Goal: Information Seeking & Learning: Learn about a topic

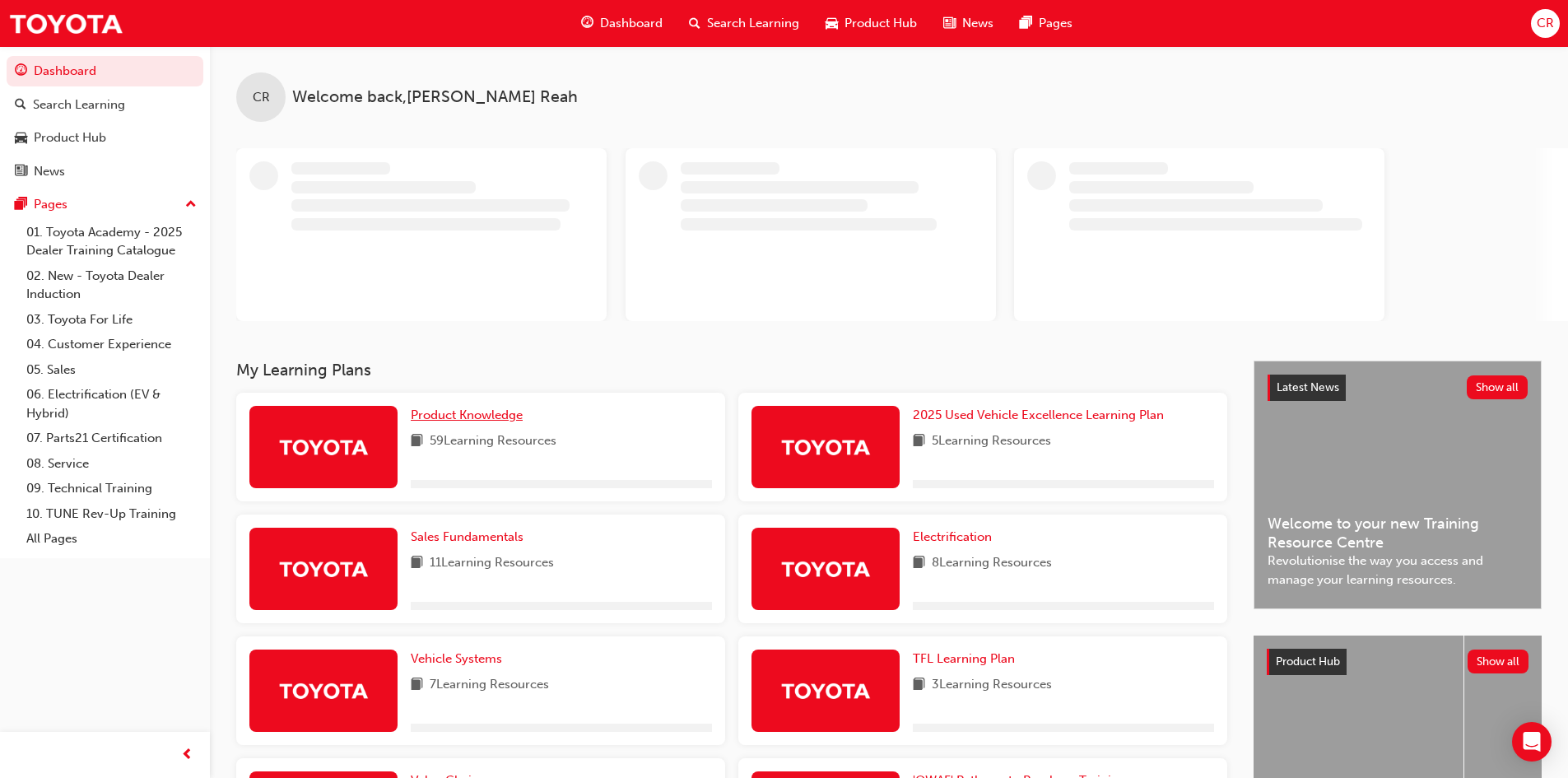
click at [509, 407] on link "Product Knowledge" at bounding box center [470, 415] width 119 height 19
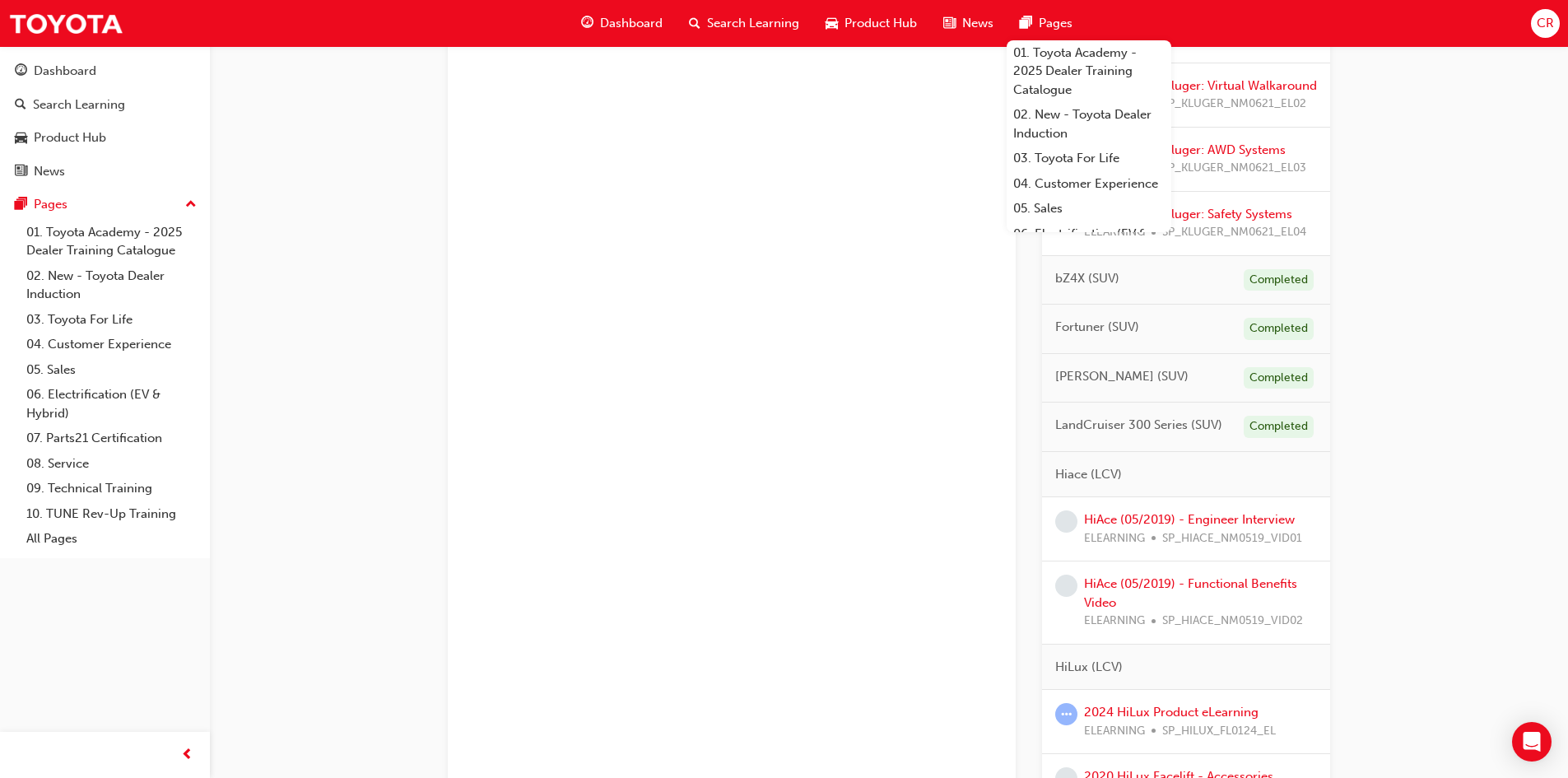
click at [1513, 389] on div "Product Knowledge Learning search page Learning plan detail page Product Knowle…" at bounding box center [888, 463] width 1358 height 2152
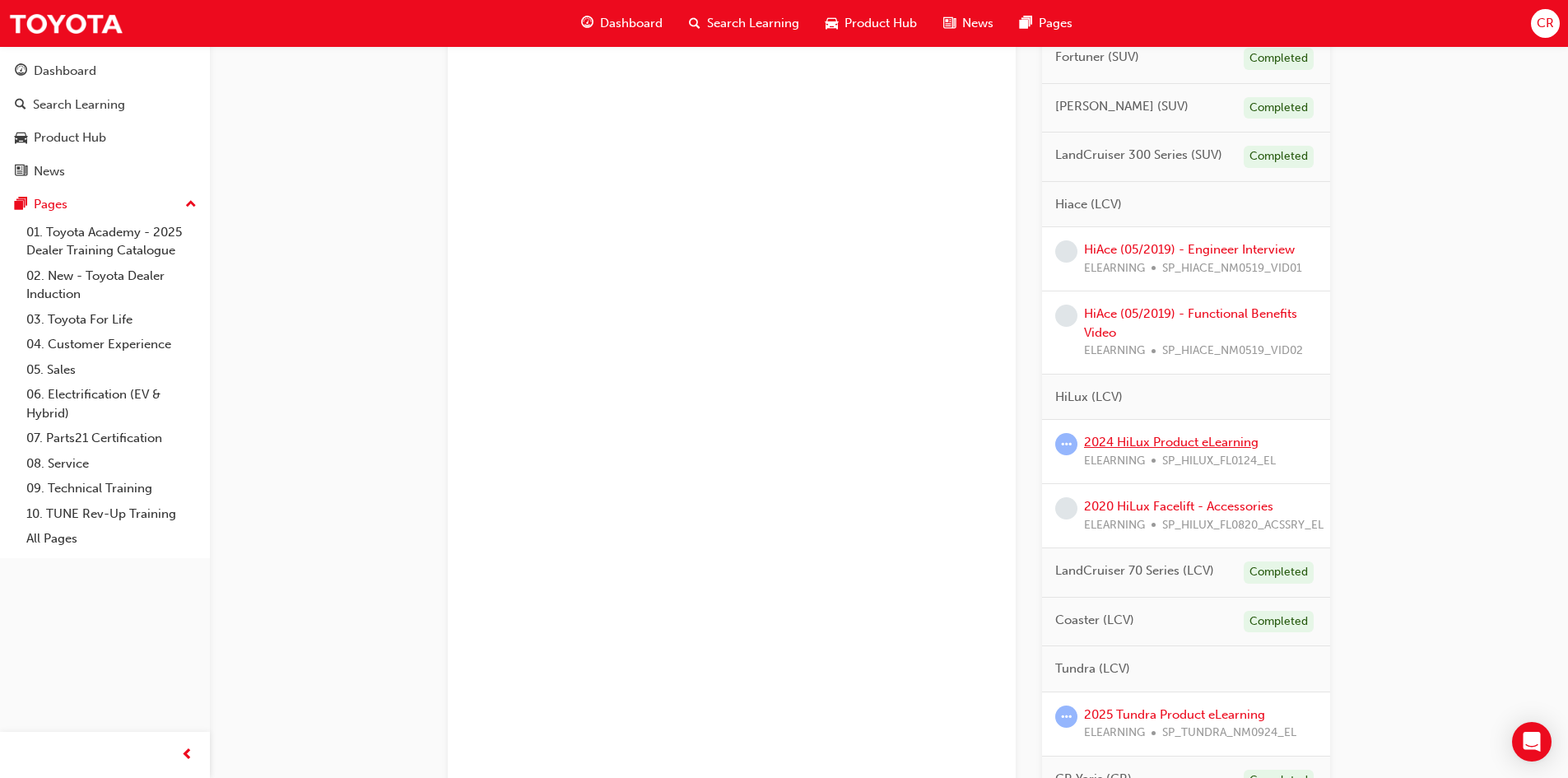
scroll to position [904, 0]
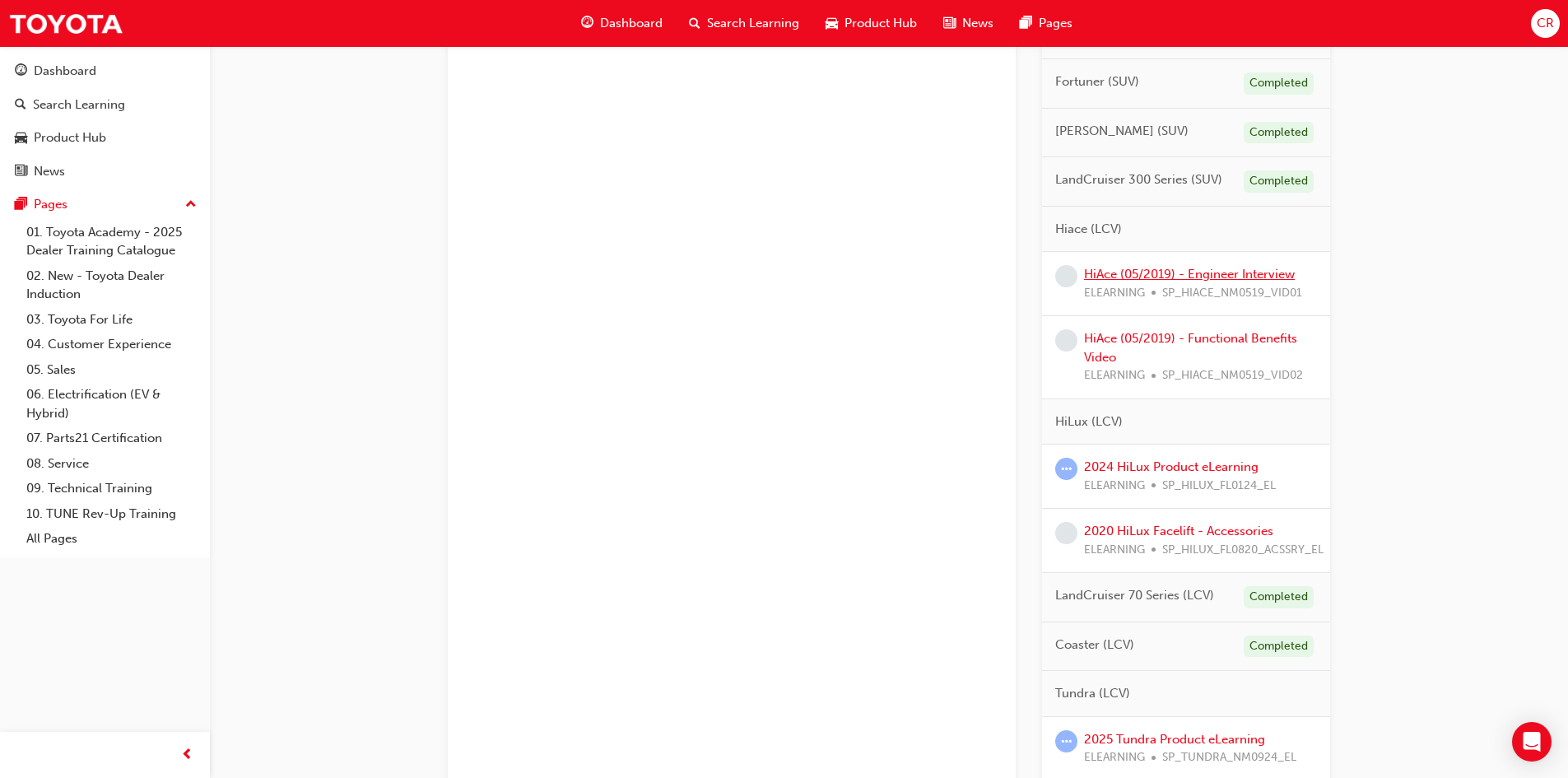
click at [1161, 281] on link "HiAce (05/2019) - Engineer Interview" at bounding box center [1189, 275] width 211 height 15
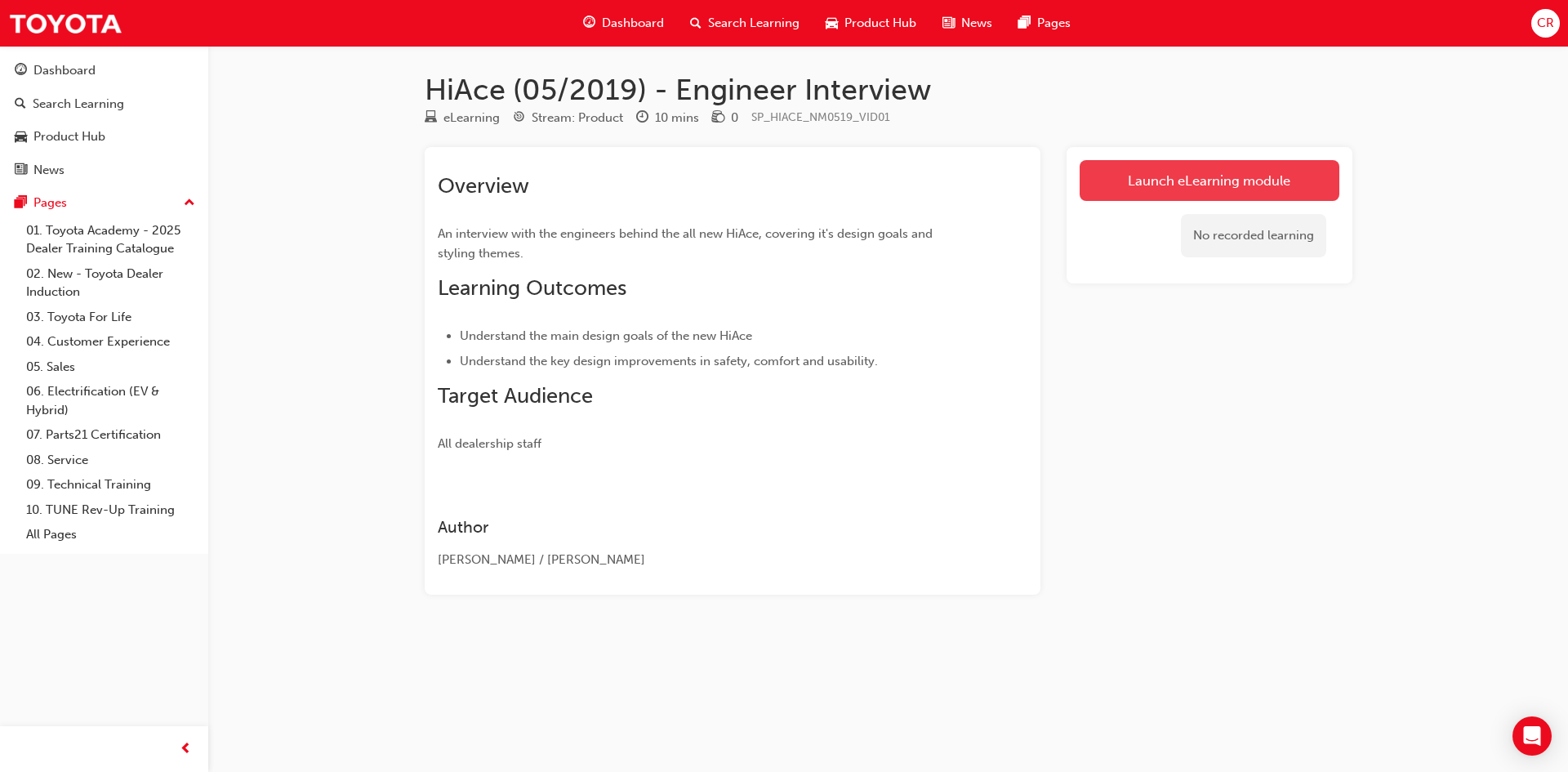
click at [1210, 174] on link "Launch eLearning module" at bounding box center [1209, 181] width 259 height 41
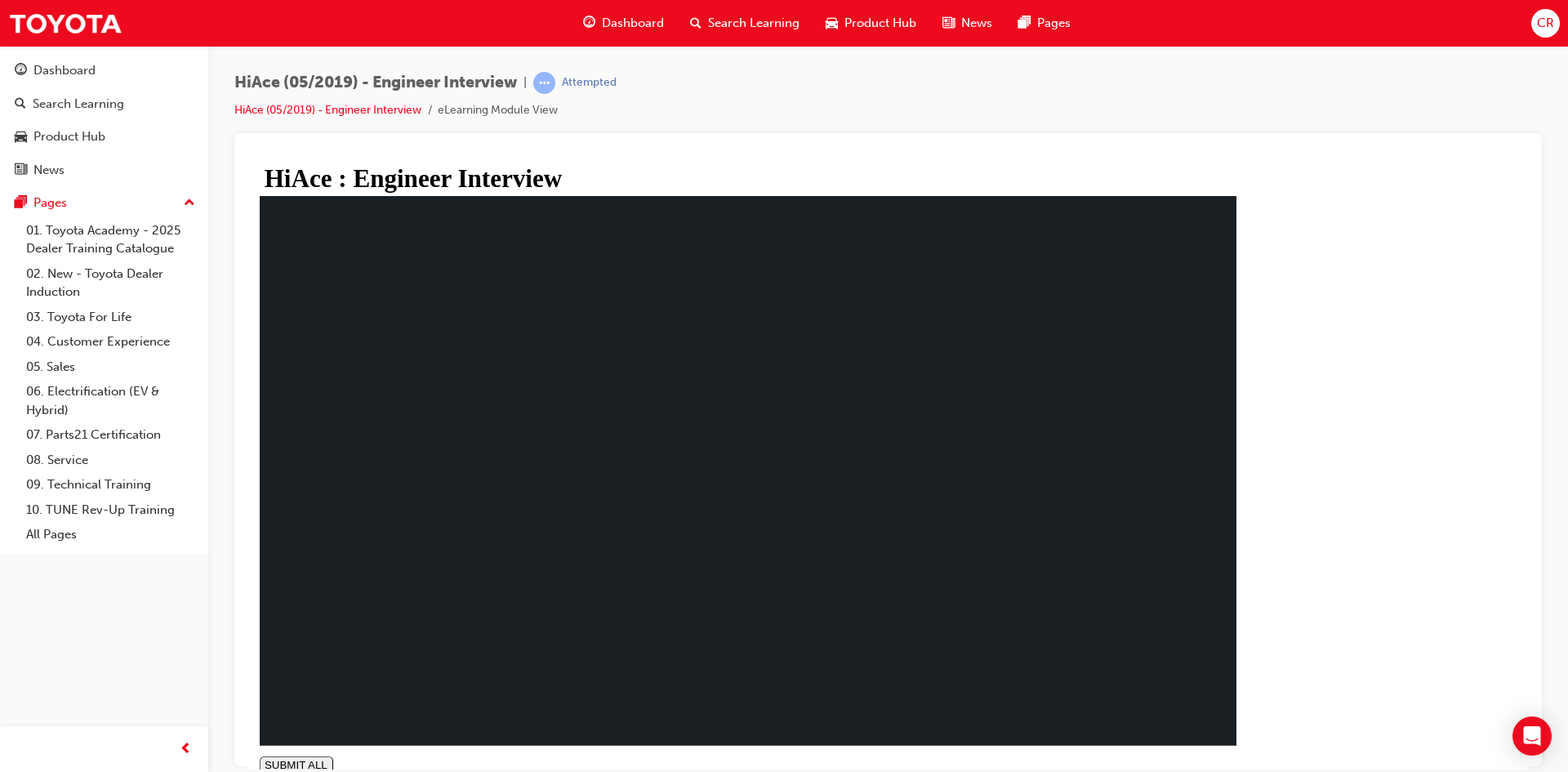
type input "1"
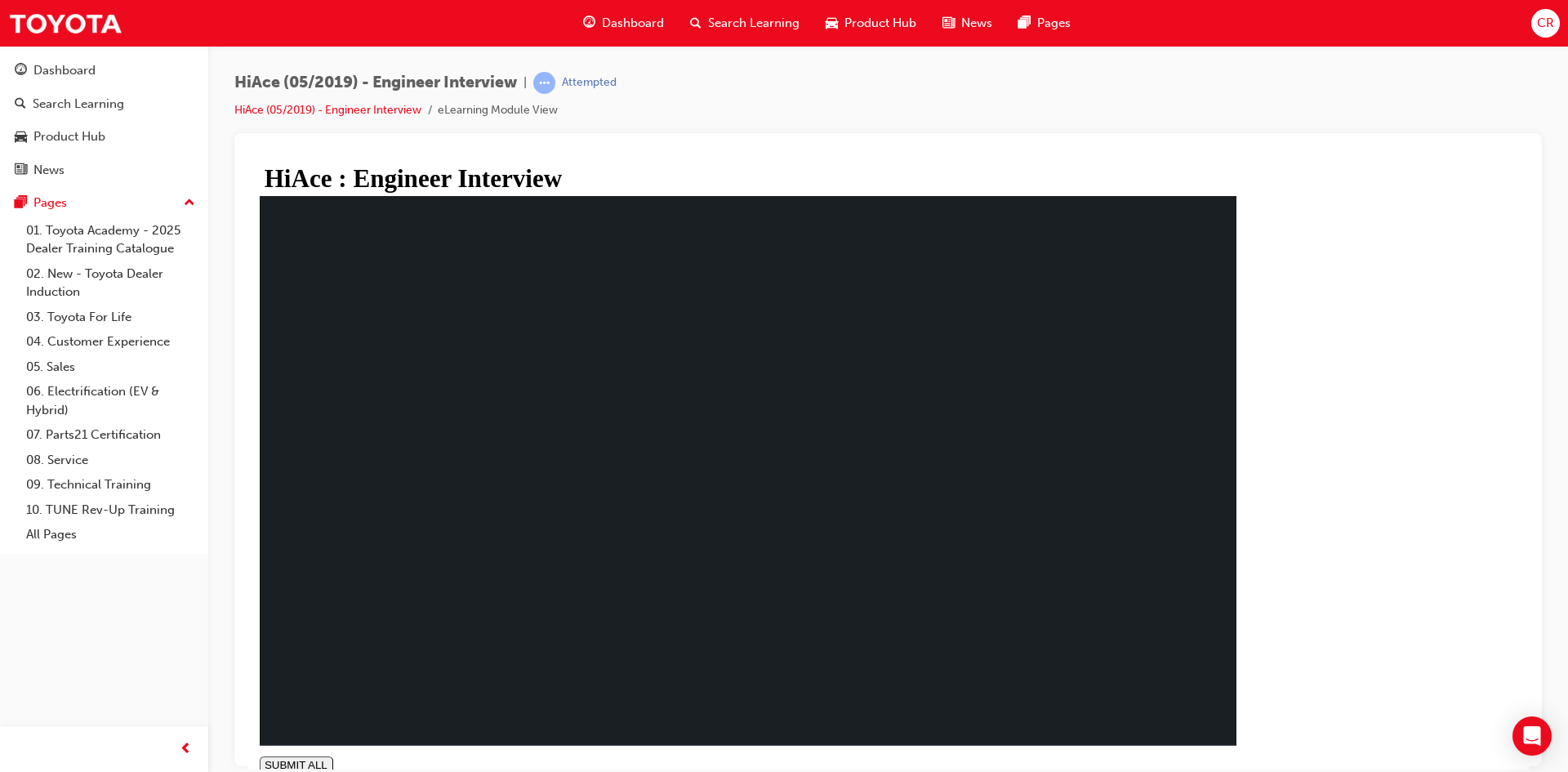
drag, startPoint x: 519, startPoint y: 393, endPoint x: 543, endPoint y: 522, distance: 131.2
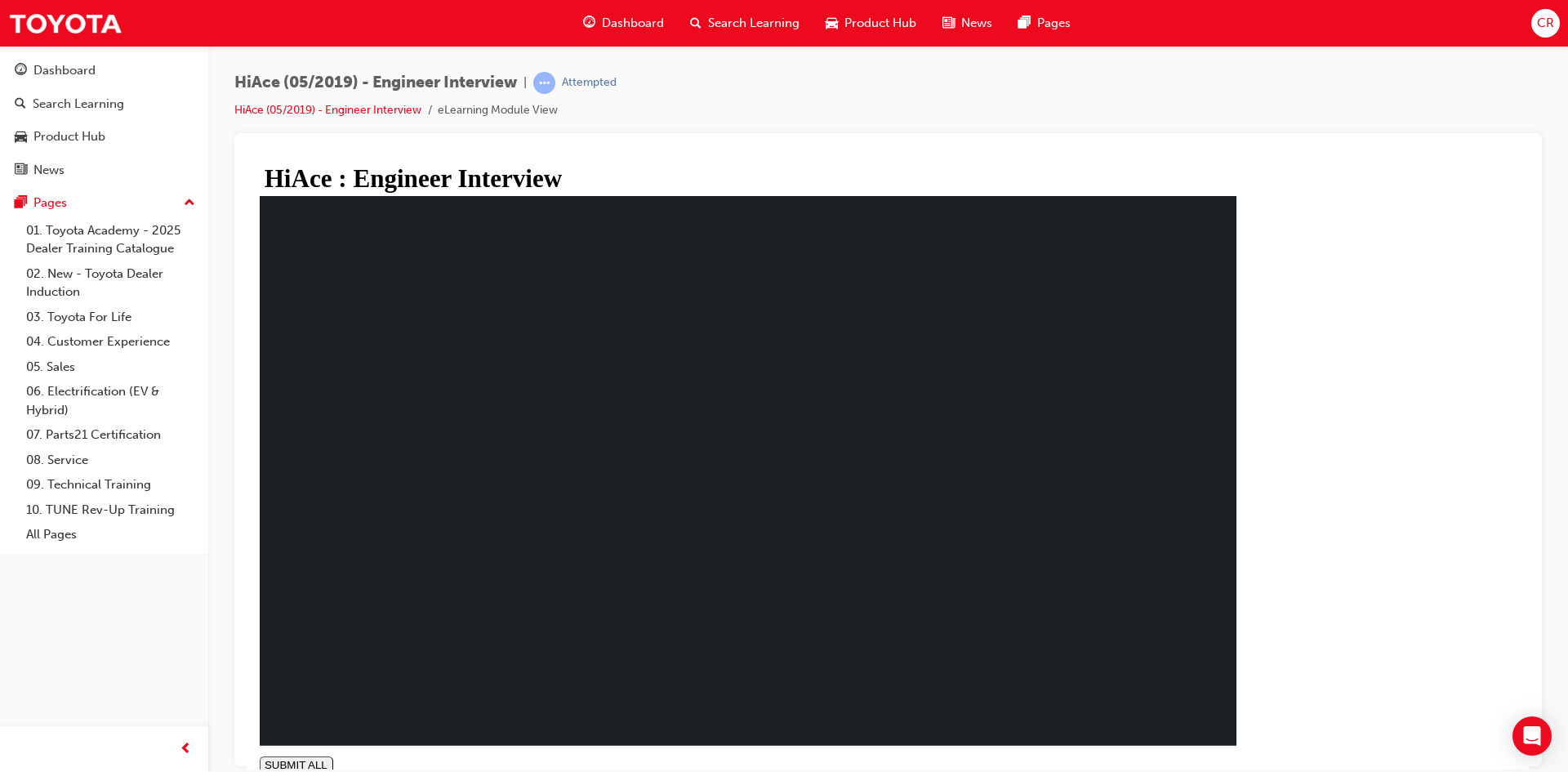
click at [52, 67] on div "Dashboard" at bounding box center [65, 70] width 62 height 19
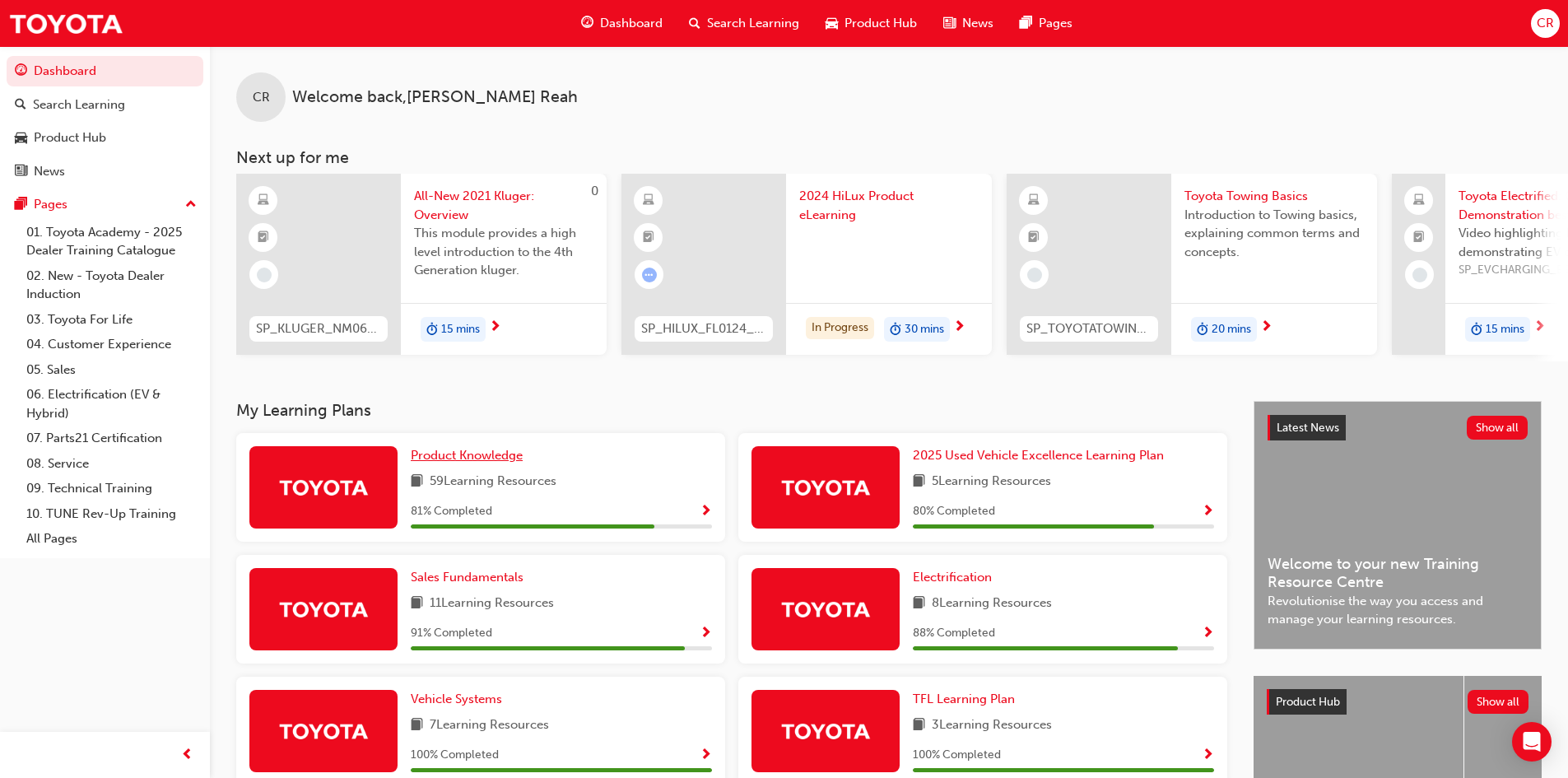
click at [486, 463] on span "Product Knowledge" at bounding box center [466, 455] width 112 height 15
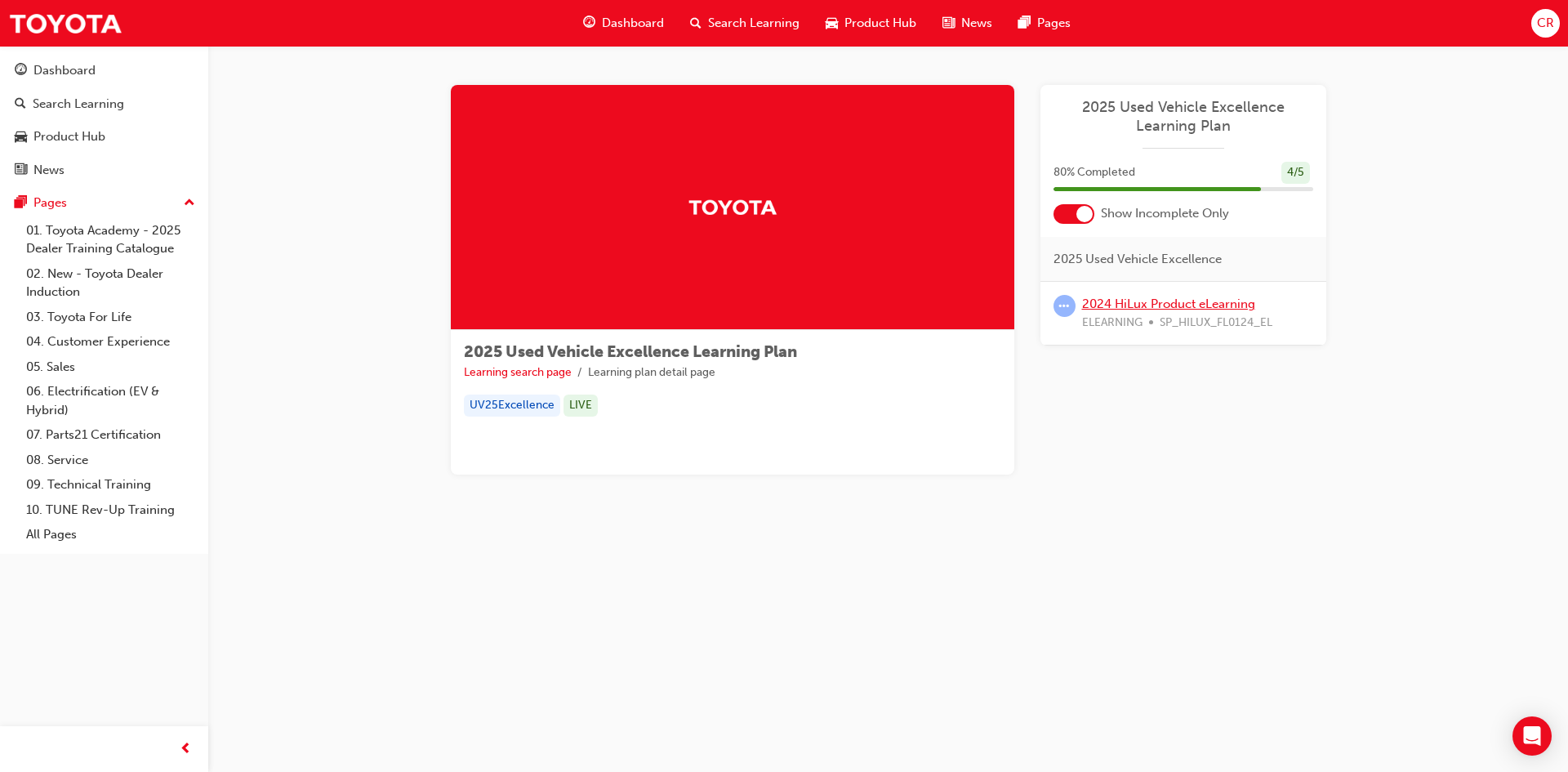
click at [1203, 304] on link "2024 HiLux Product eLearning" at bounding box center [1168, 304] width 173 height 15
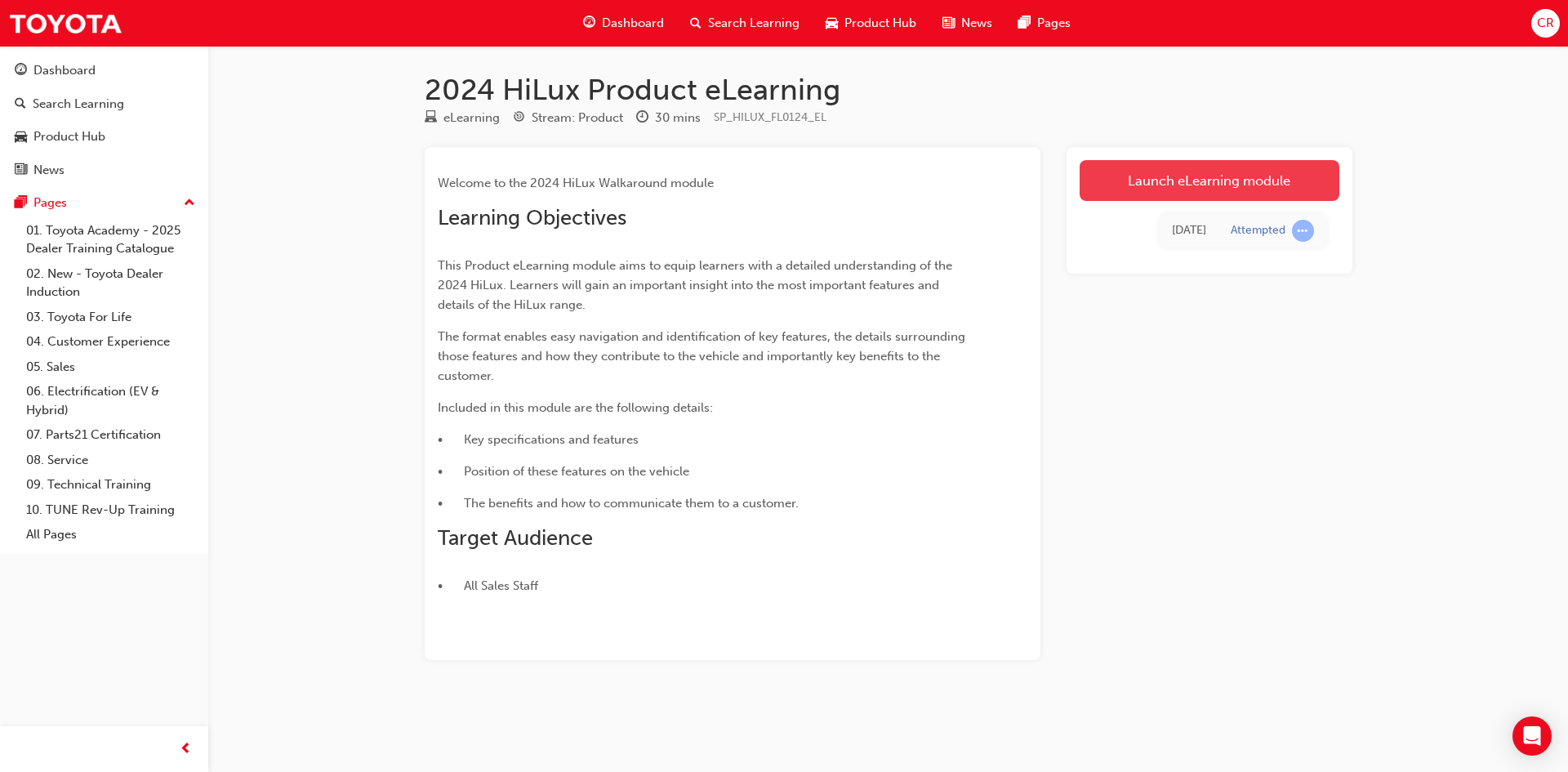
click at [1221, 183] on link "Launch eLearning module" at bounding box center [1209, 181] width 259 height 41
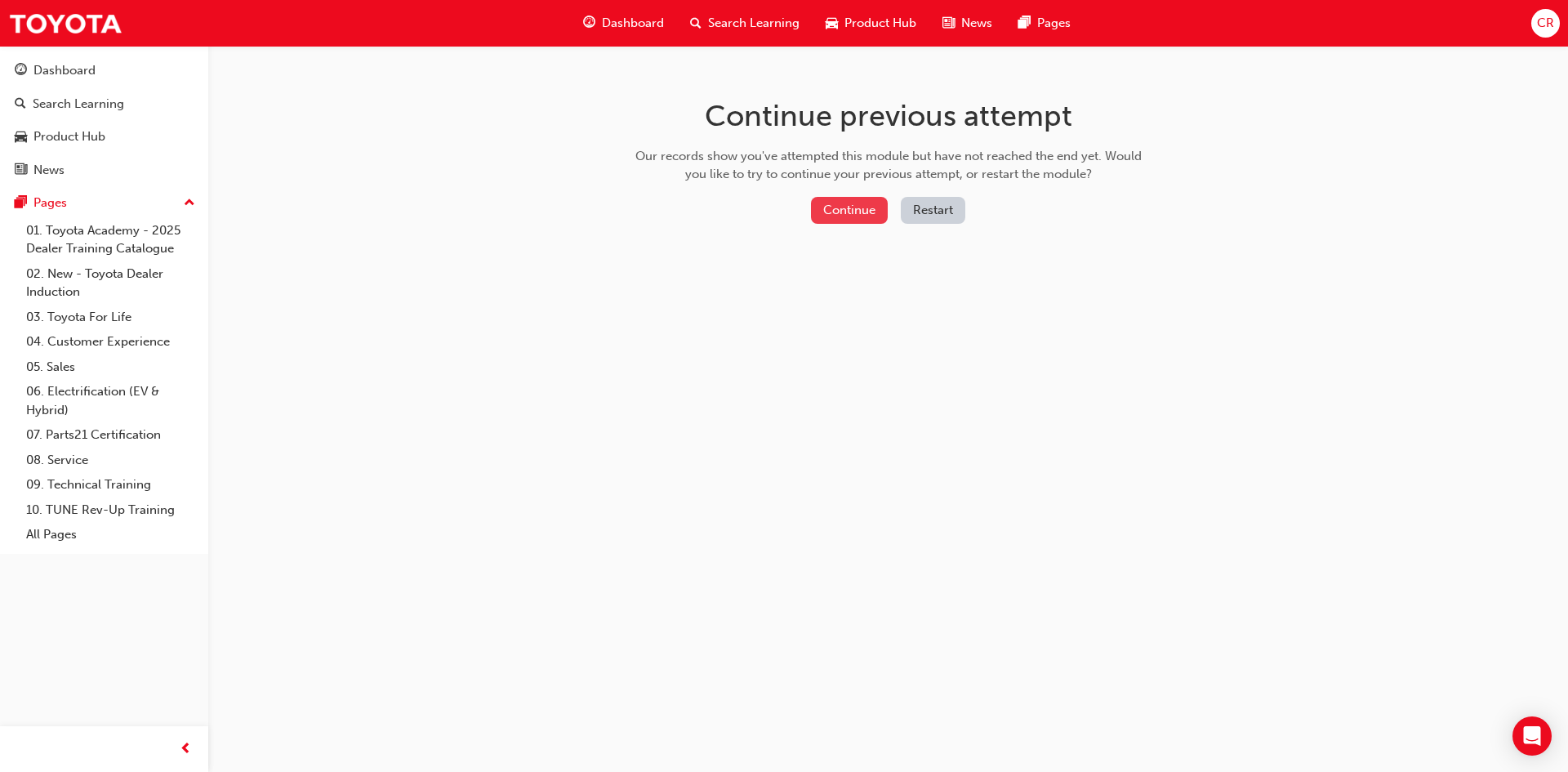
click at [841, 202] on button "Continue" at bounding box center [850, 210] width 77 height 27
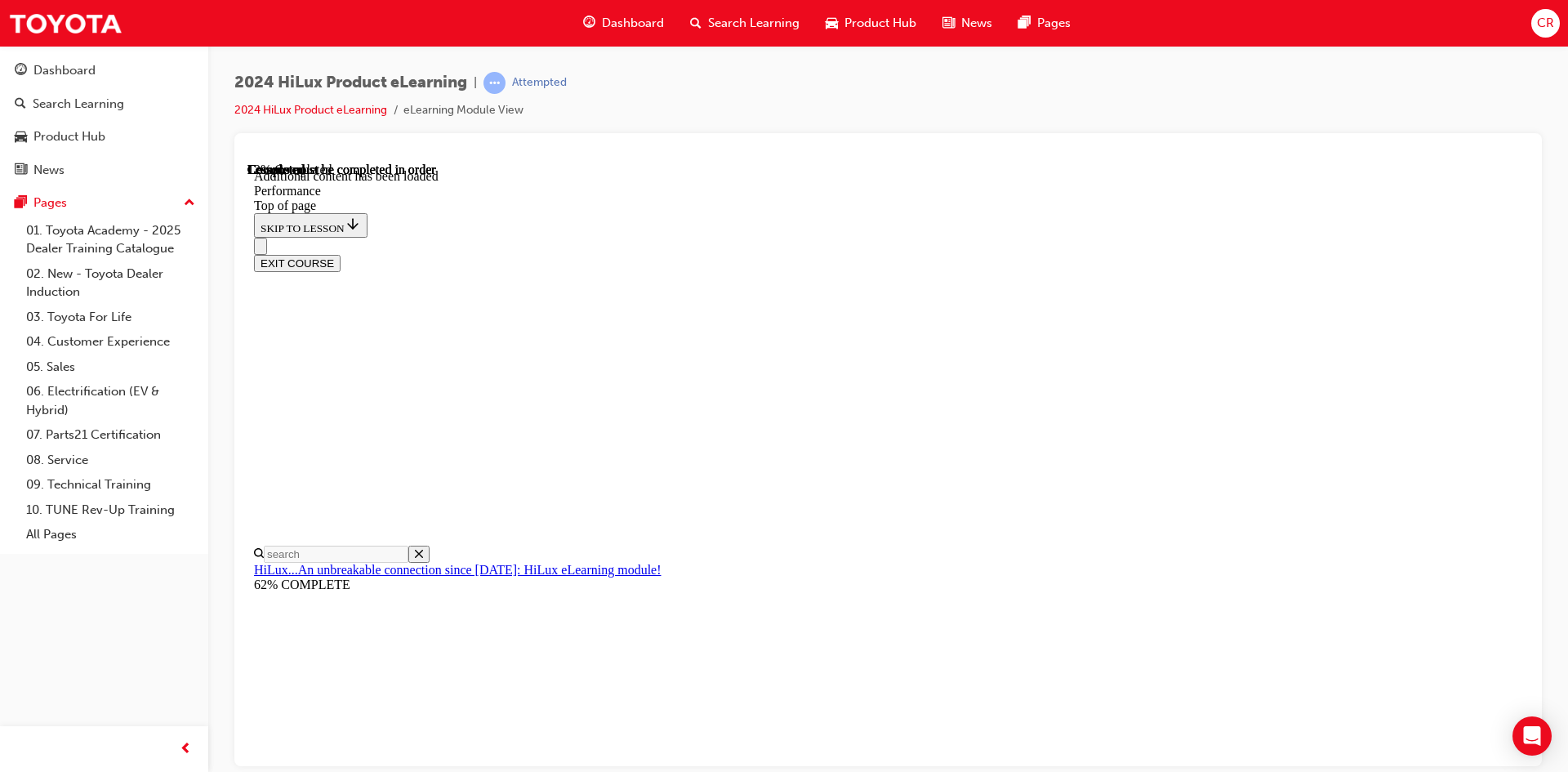
scroll to position [1403, 0]
